Goal: Entertainment & Leisure: Consume media (video, audio)

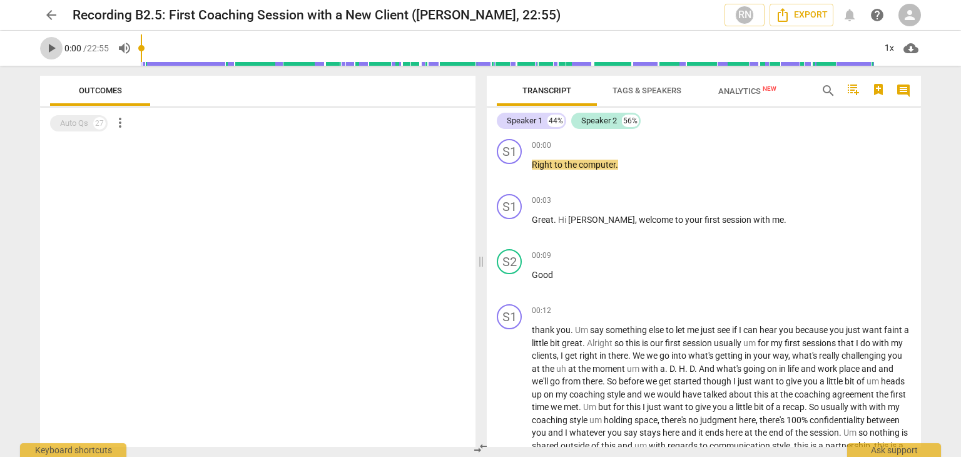
click at [47, 56] on button "play_arrow" at bounding box center [51, 48] width 23 height 23
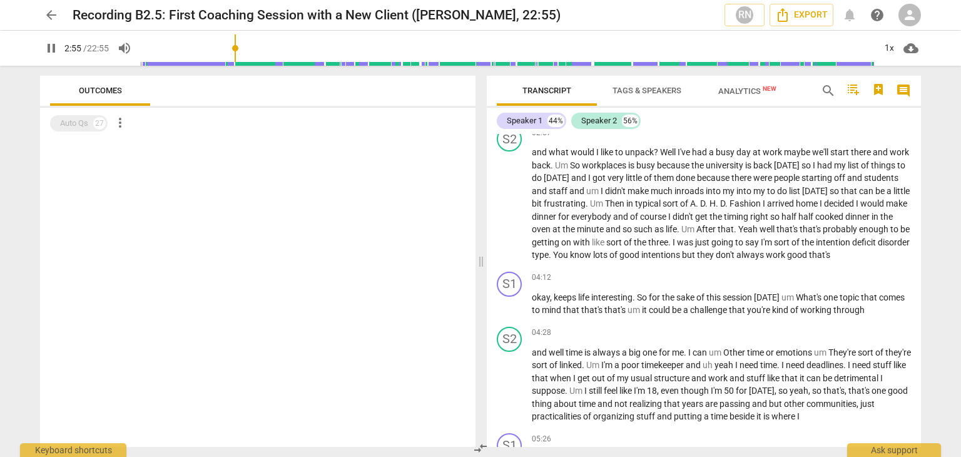
scroll to position [653, 0]
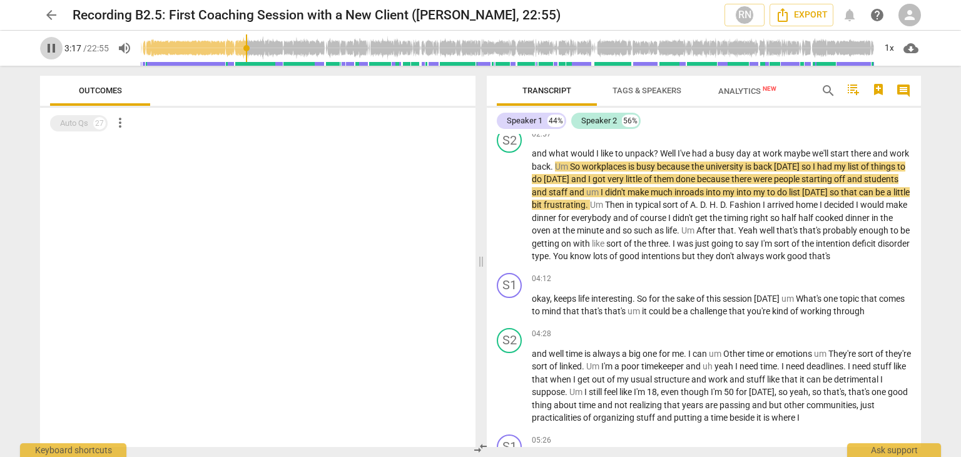
click at [58, 57] on button "pause" at bounding box center [51, 48] width 23 height 23
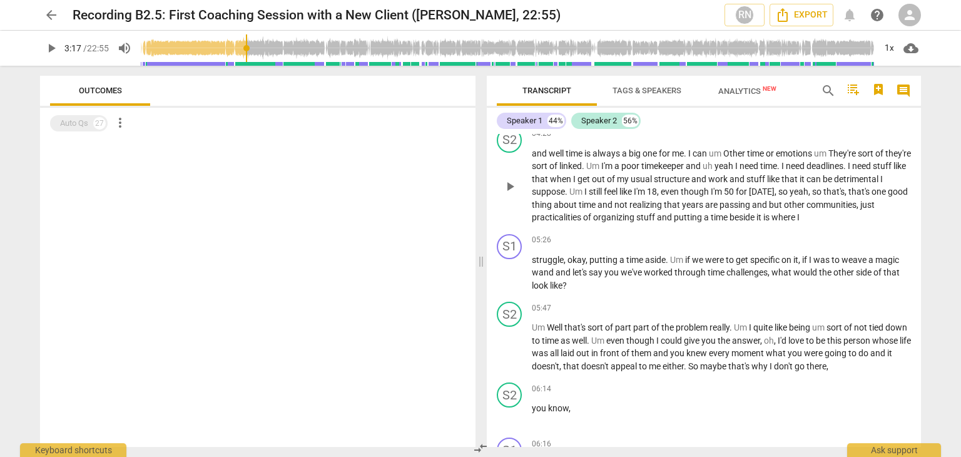
scroll to position [854, 0]
click at [256, 42] on input "range" at bounding box center [508, 48] width 734 height 40
click at [268, 48] on input "range" at bounding box center [508, 48] width 734 height 40
click at [280, 44] on input "range" at bounding box center [508, 48] width 734 height 40
click at [38, 53] on div "play_arrow 4:18 / 22:55 volume_up 1x cloud_download" at bounding box center [480, 48] width 941 height 35
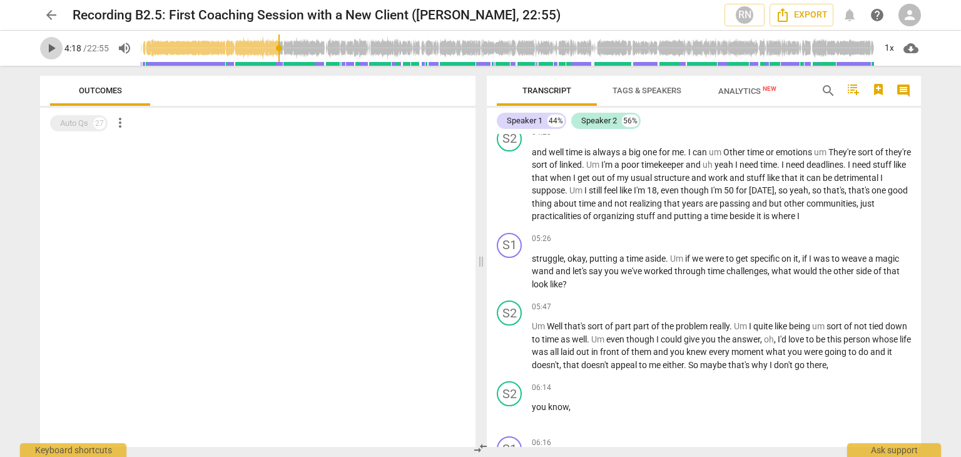
click at [49, 49] on span "play_arrow" at bounding box center [51, 48] width 15 height 15
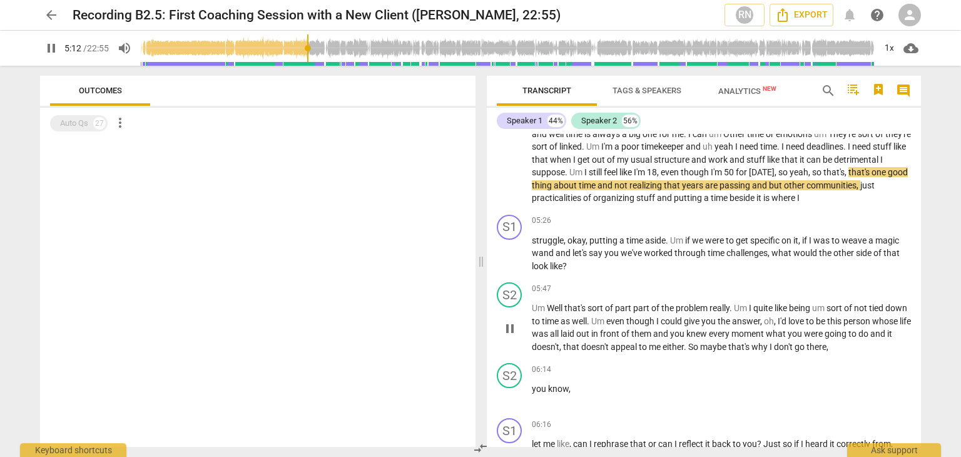
scroll to position [873, 0]
click at [48, 50] on span "pause" at bounding box center [51, 48] width 15 height 15
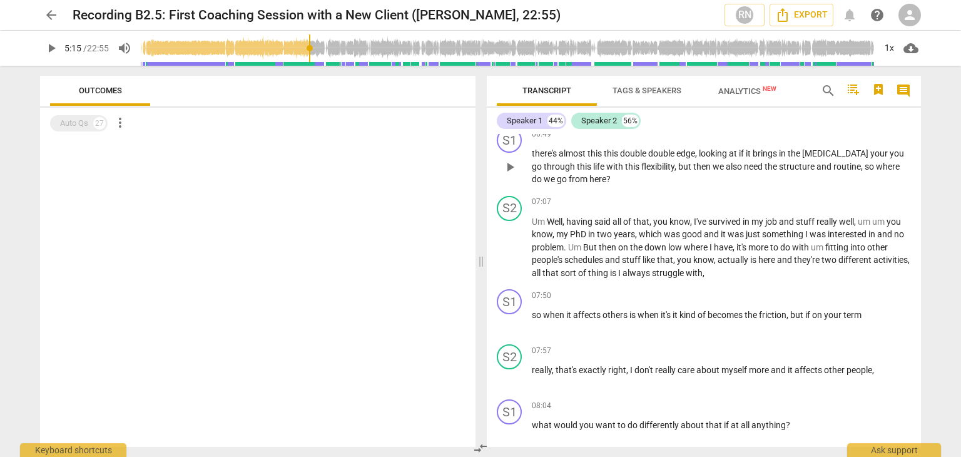
scroll to position [1338, 0]
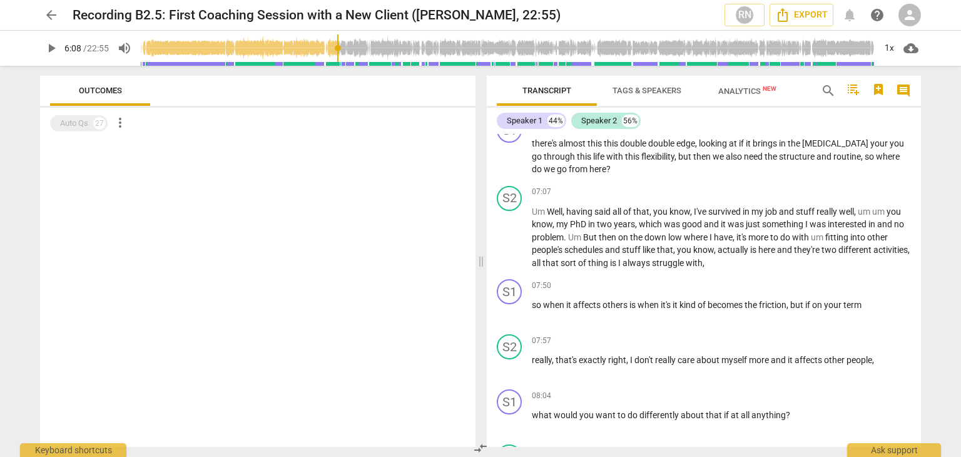
click at [338, 49] on input "range" at bounding box center [508, 48] width 734 height 40
click at [371, 48] on input "range" at bounding box center [508, 48] width 734 height 40
click at [46, 49] on span "play_arrow" at bounding box center [51, 48] width 15 height 15
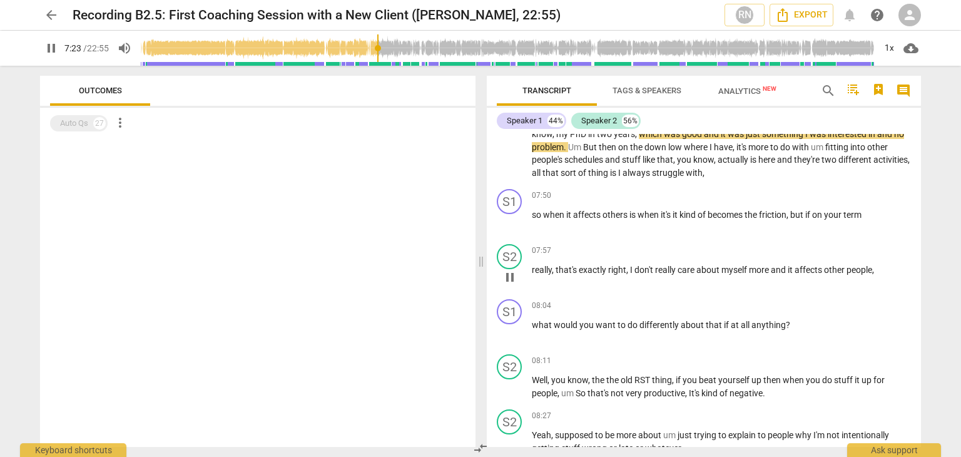
scroll to position [1428, 0]
click at [53, 48] on span "pause" at bounding box center [51, 48] width 15 height 15
click at [615, 344] on div "08:04 keyboard_arrow_right what would you want to do differently about that if …" at bounding box center [721, 321] width 379 height 45
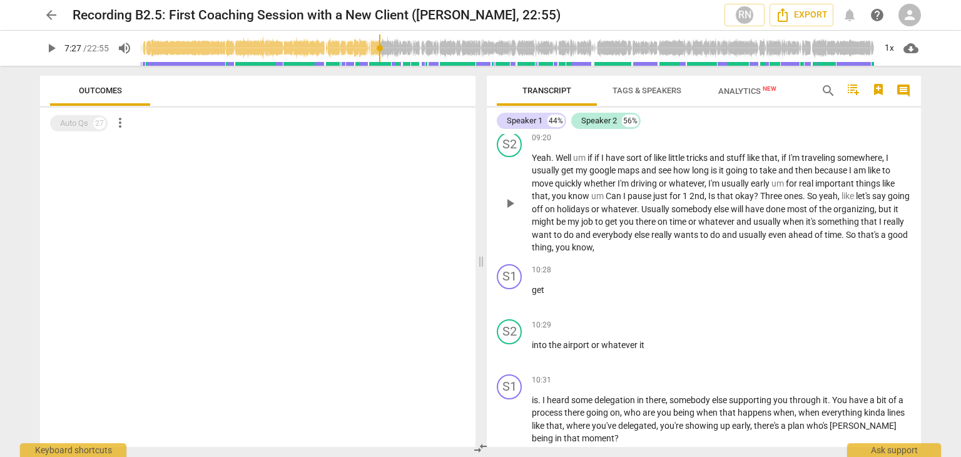
scroll to position [1939, 0]
click at [405, 43] on input "range" at bounding box center [508, 48] width 734 height 40
click at [439, 49] on input "range" at bounding box center [508, 48] width 734 height 40
click at [48, 52] on span "play_arrow" at bounding box center [51, 48] width 15 height 15
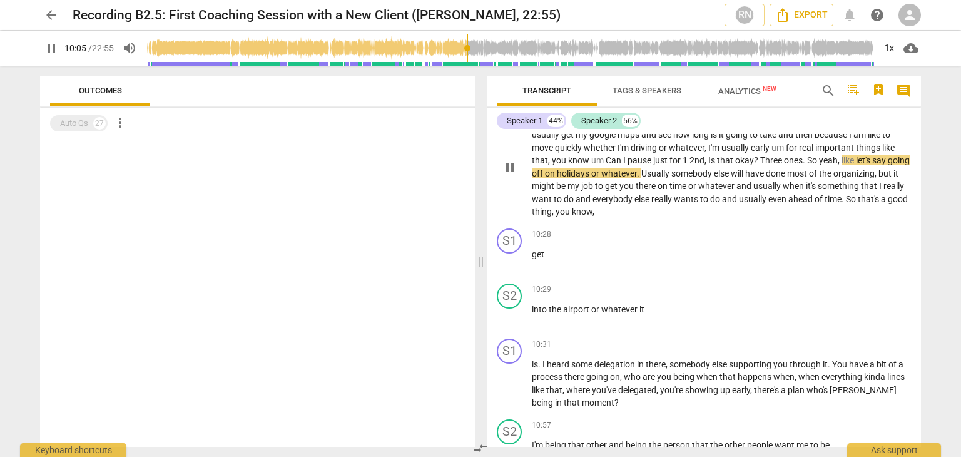
scroll to position [1974, 0]
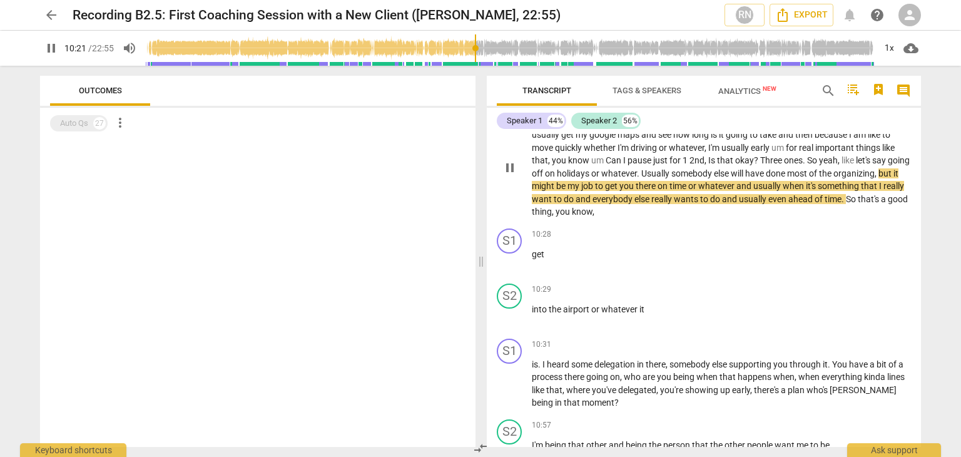
click at [815, 213] on p "Yeah . Well um if if I have sort of like little tricks and stuff like that , if…" at bounding box center [721, 167] width 379 height 103
click at [50, 49] on span "pause" at bounding box center [51, 48] width 15 height 15
type input "624"
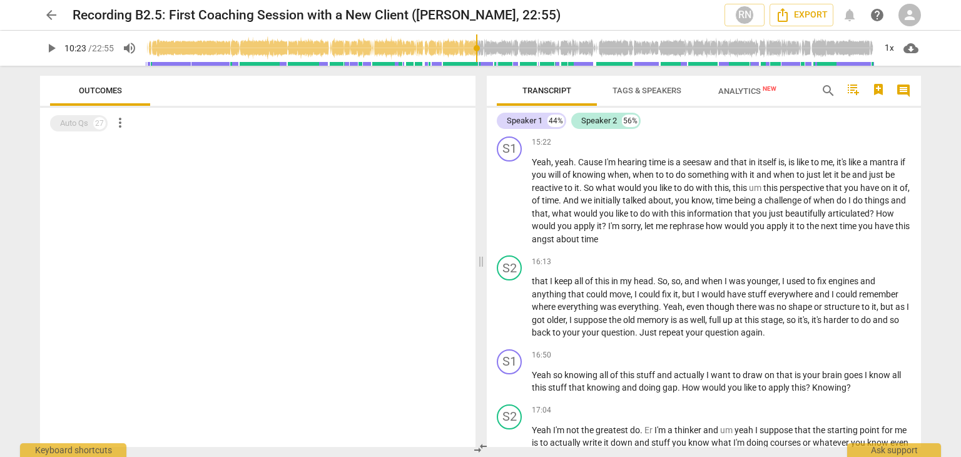
scroll to position [3293, 0]
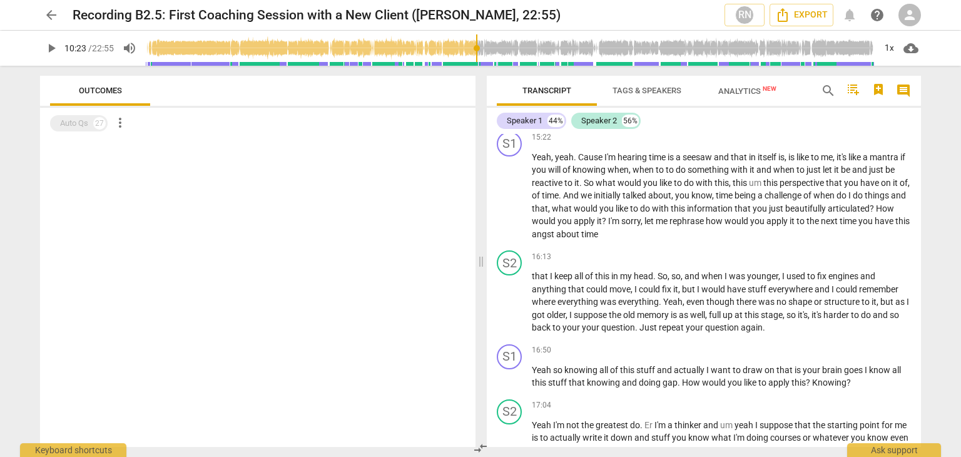
type input "624"
